Goal: Task Accomplishment & Management: Manage account settings

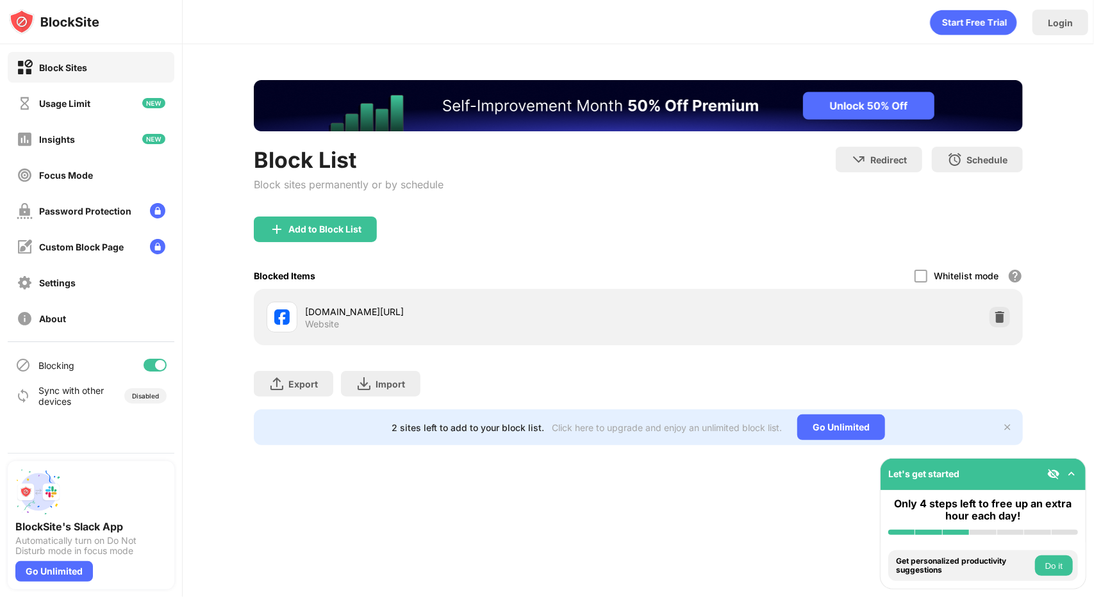
click at [151, 365] on div at bounding box center [155, 365] width 23 height 13
